Goal: Navigation & Orientation: Find specific page/section

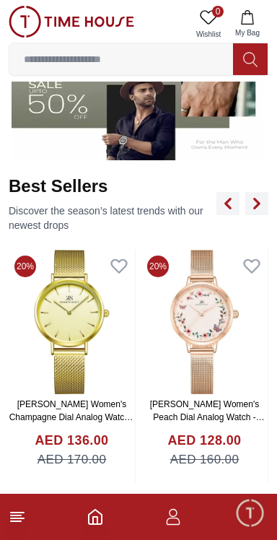
scroll to position [440, 0]
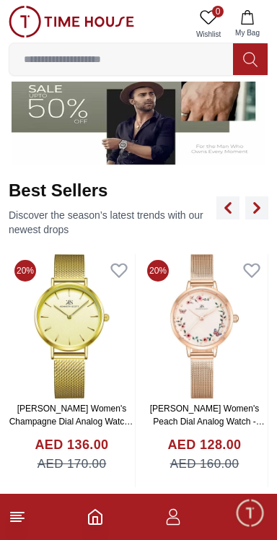
click at [15, 521] on line at bounding box center [16, 521] width 10 height 0
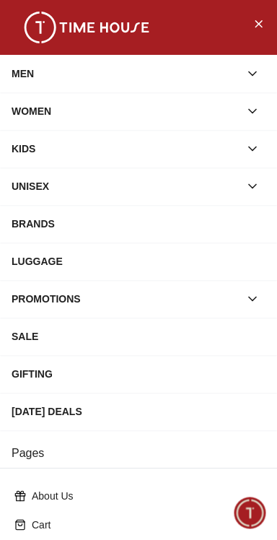
scroll to position [211, 0]
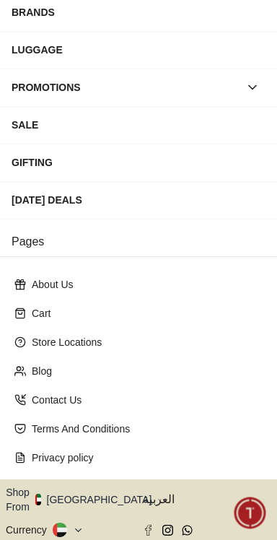
click at [157, 494] on icon "button" at bounding box center [159, 499] width 5 height 11
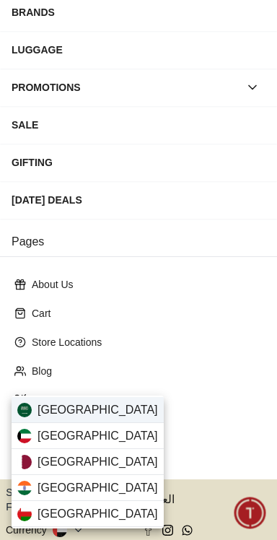
click at [106, 402] on div "[GEOGRAPHIC_DATA]" at bounding box center [88, 410] width 152 height 26
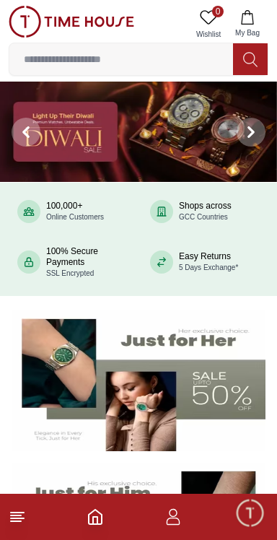
click at [253, 17] on icon "button" at bounding box center [247, 17] width 14 height 14
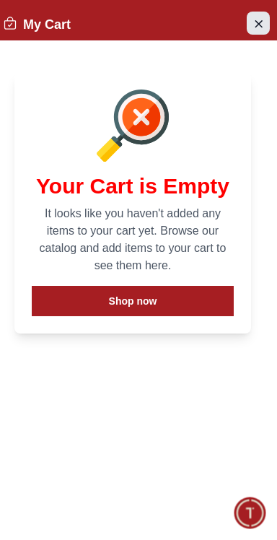
click at [255, 32] on button "Close Account" at bounding box center [258, 23] width 23 height 23
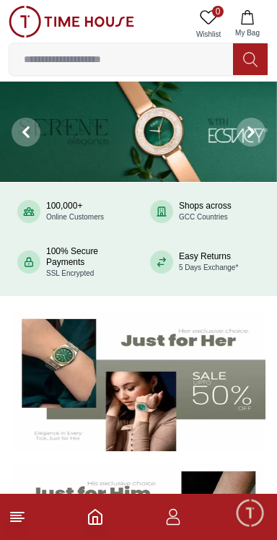
click at [95, 518] on icon "Home" at bounding box center [95, 516] width 17 height 17
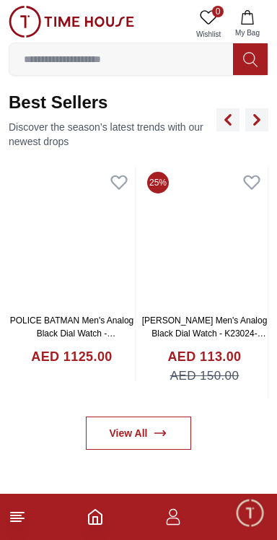
scroll to position [529, 0]
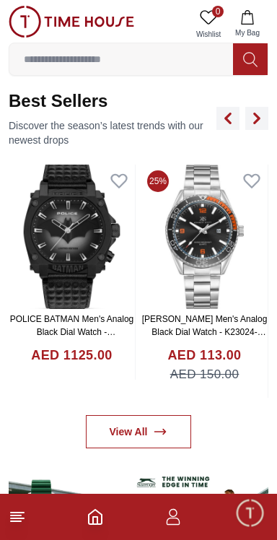
click at [18, 518] on icon at bounding box center [17, 516] width 17 height 17
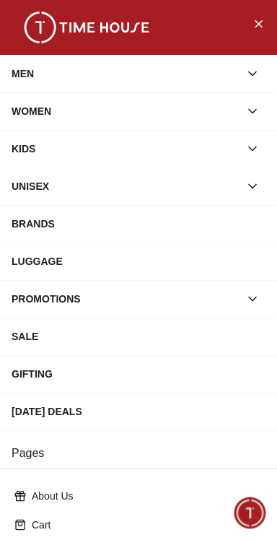
scroll to position [211, 0]
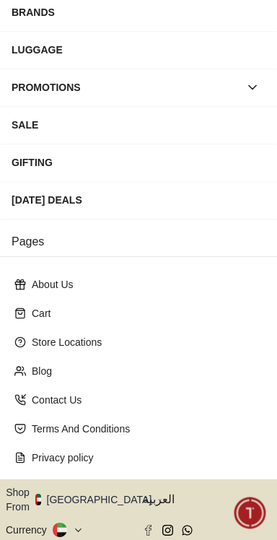
click at [90, 485] on button "Shop From [GEOGRAPHIC_DATA]" at bounding box center [84, 499] width 157 height 29
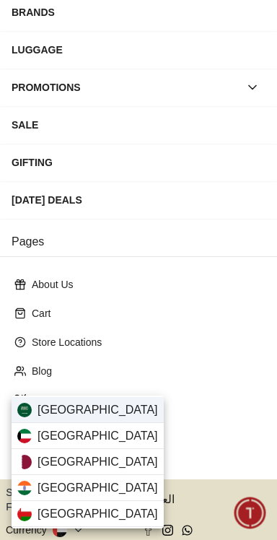
click at [102, 401] on div "[GEOGRAPHIC_DATA]" at bounding box center [88, 410] width 152 height 26
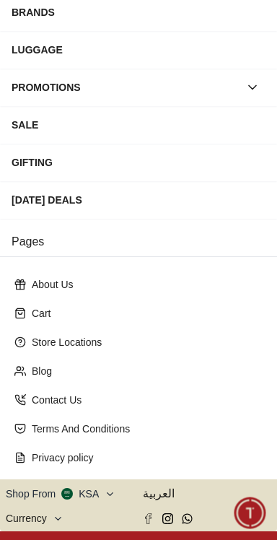
scroll to position [210, 0]
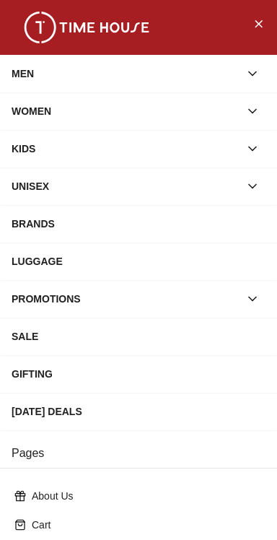
scroll to position [211, 0]
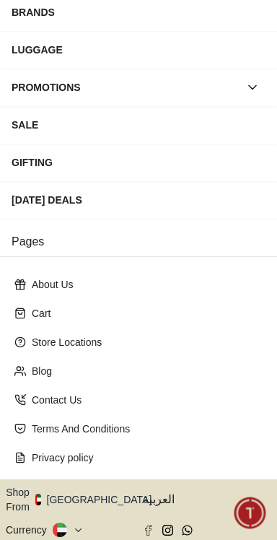
click at [157, 494] on icon "button" at bounding box center [159, 499] width 5 height 11
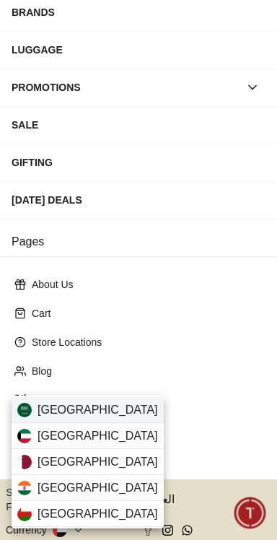
click at [116, 409] on div "[GEOGRAPHIC_DATA]" at bounding box center [88, 410] width 152 height 26
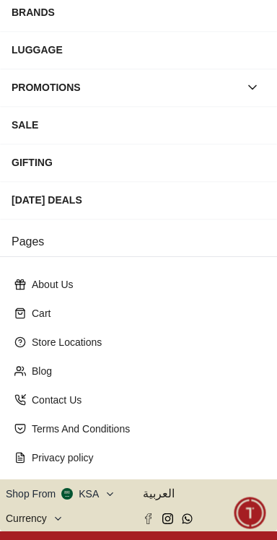
scroll to position [210, 0]
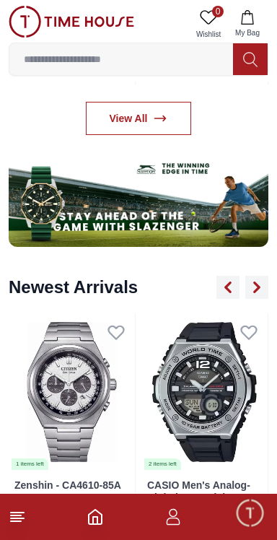
scroll to position [528, 0]
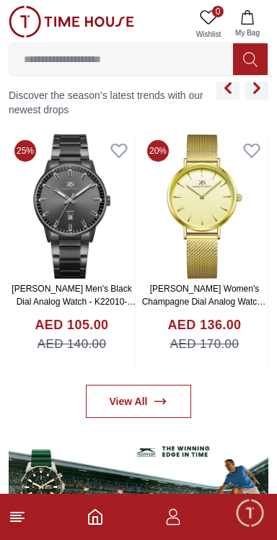
click at [21, 518] on line at bounding box center [17, 518] width 13 height 0
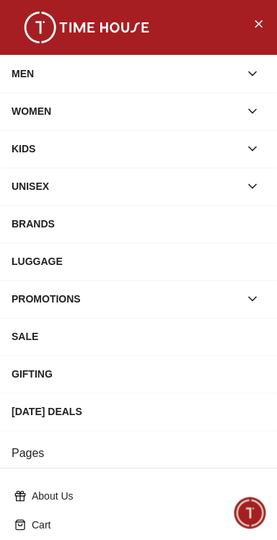
scroll to position [211, 0]
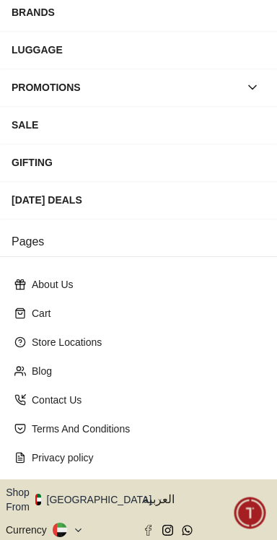
click at [157, 494] on icon "button" at bounding box center [159, 499] width 5 height 11
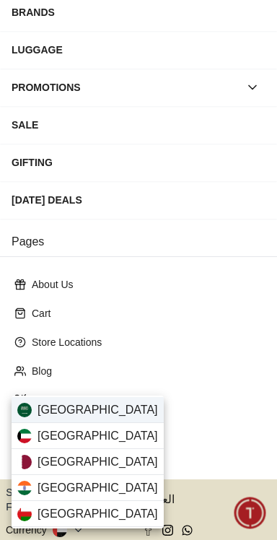
click at [108, 402] on div "[GEOGRAPHIC_DATA]" at bounding box center [88, 410] width 152 height 26
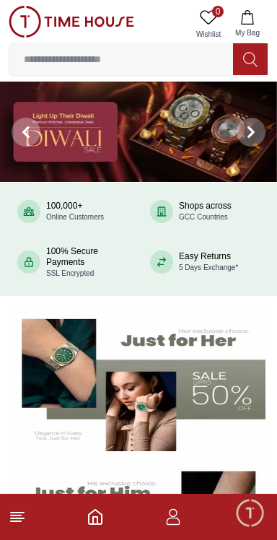
click at [22, 518] on line at bounding box center [17, 518] width 13 height 0
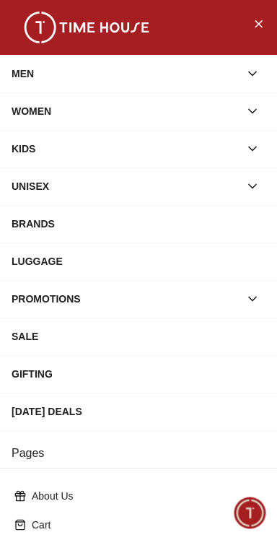
scroll to position [211, 0]
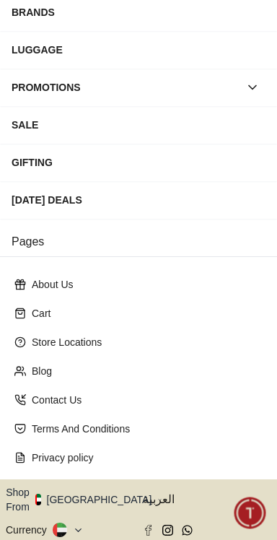
click at [93, 485] on button "Shop From [GEOGRAPHIC_DATA]" at bounding box center [84, 499] width 157 height 29
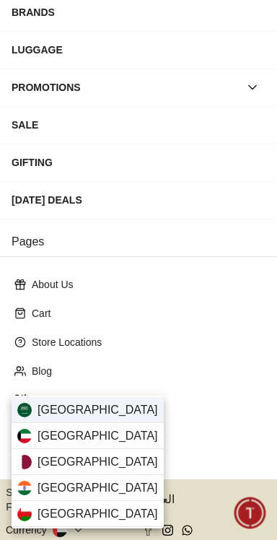
click at [102, 406] on div "[GEOGRAPHIC_DATA]" at bounding box center [88, 410] width 152 height 26
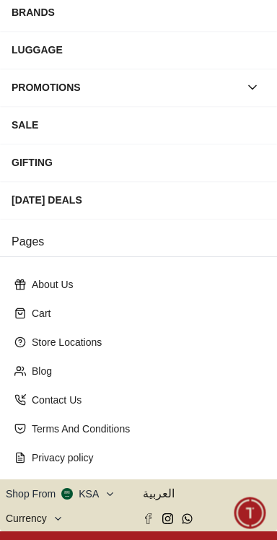
scroll to position [210, 0]
